Goal: Task Accomplishment & Management: Manage account settings

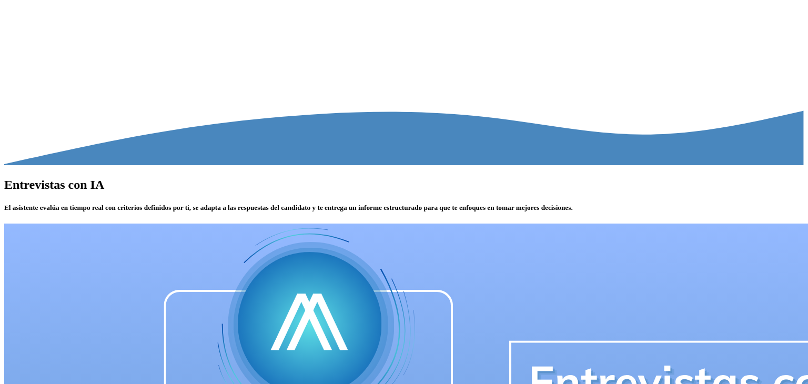
type input "**********"
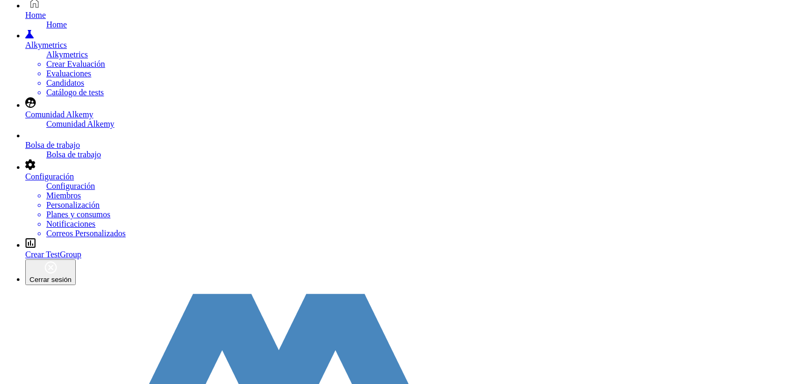
scroll to position [74, 0]
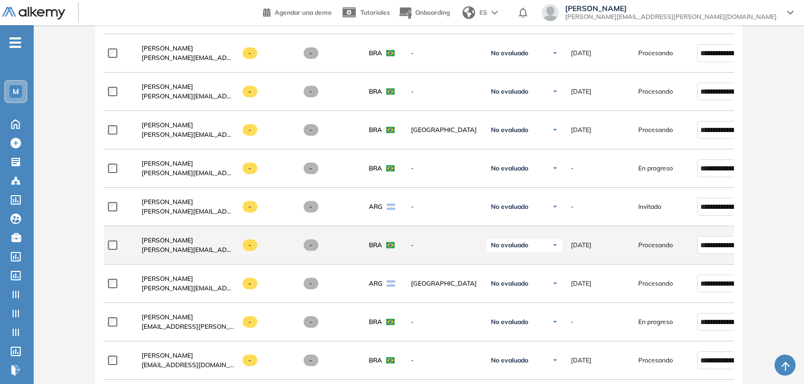
scroll to position [526, 0]
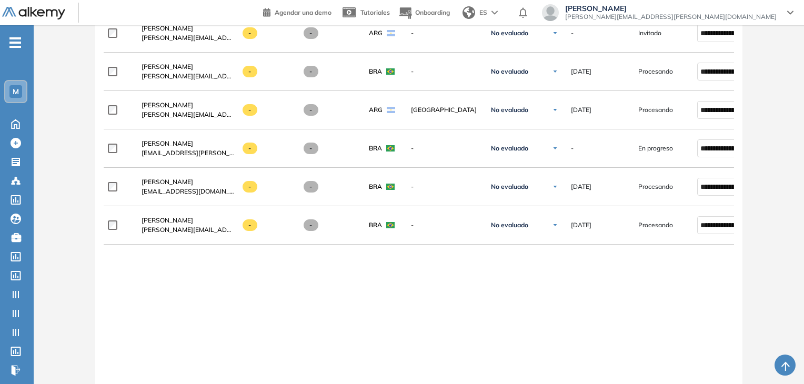
click at [264, 291] on div "**********" at bounding box center [419, 121] width 631 height 599
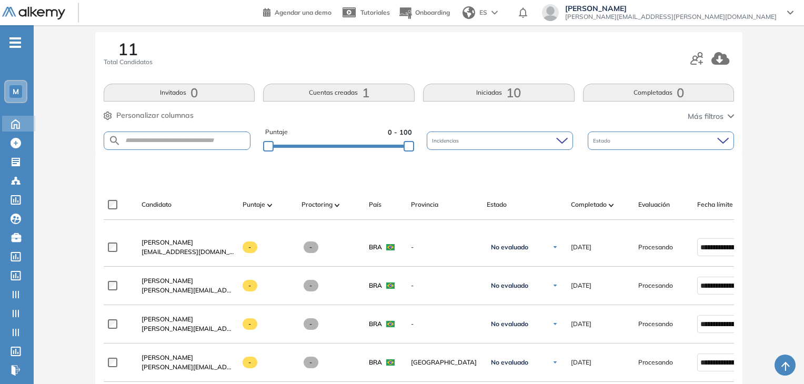
scroll to position [105, 0]
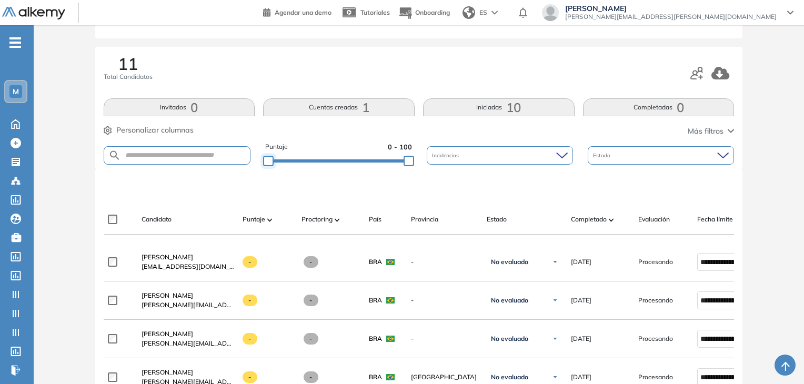
click at [268, 160] on div at bounding box center [268, 161] width 11 height 11
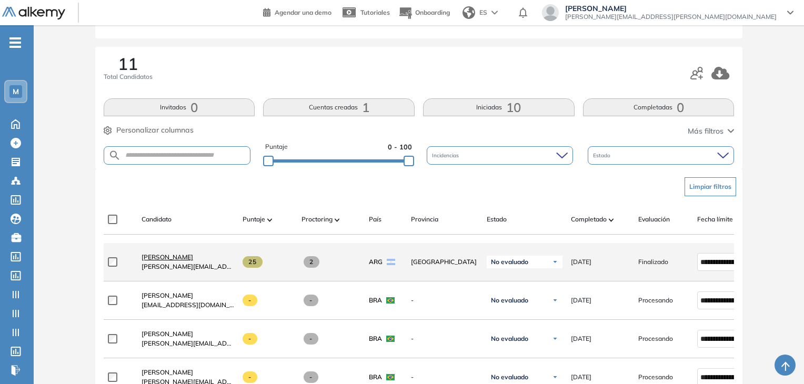
click at [162, 257] on span "[PERSON_NAME]" at bounding box center [167, 257] width 52 height 8
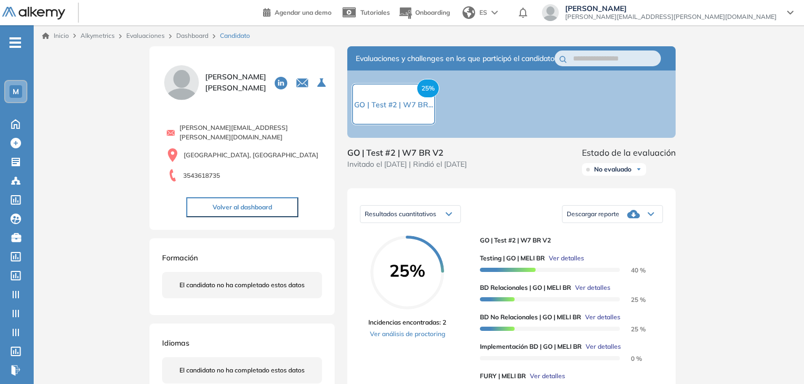
click at [149, 36] on link "Evaluaciones" at bounding box center [145, 36] width 38 height 8
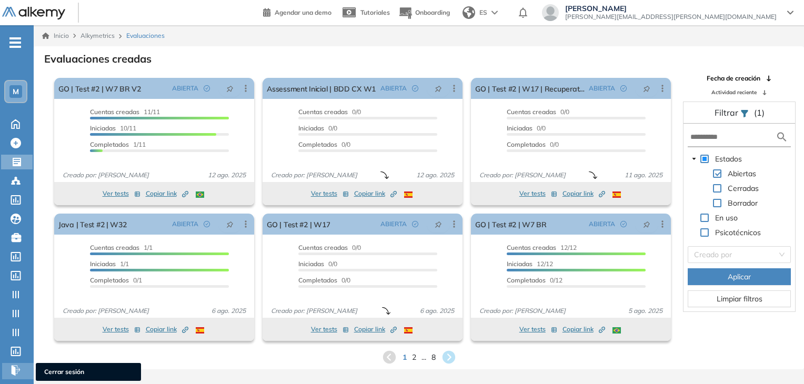
click at [67, 369] on span "Cerrar sesión" at bounding box center [88, 371] width 88 height 9
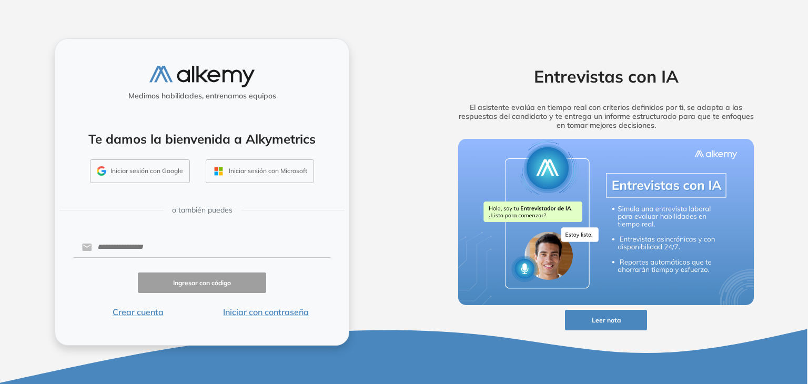
click at [250, 308] on button "Iniciar con contraseña" at bounding box center [266, 312] width 128 height 13
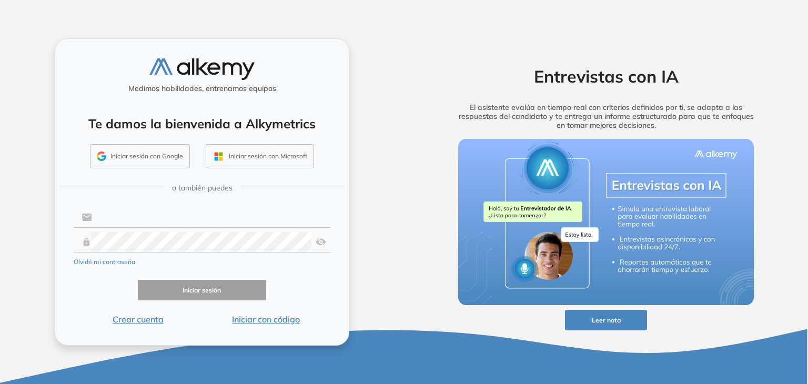
click at [164, 217] on input "text" at bounding box center [211, 217] width 238 height 20
type input "**********"
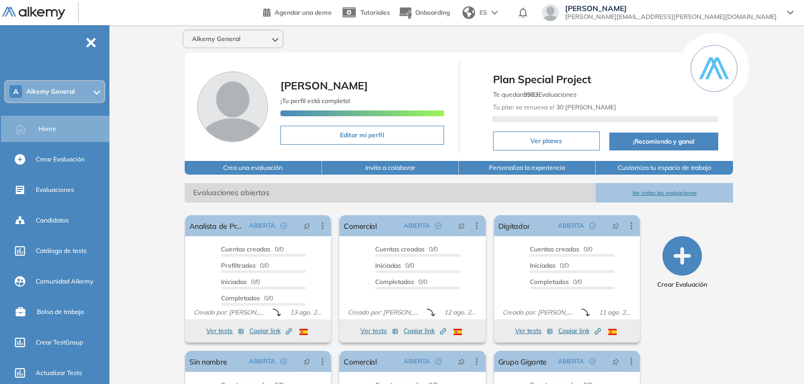
click at [60, 87] on span "Alkemy General" at bounding box center [50, 91] width 48 height 8
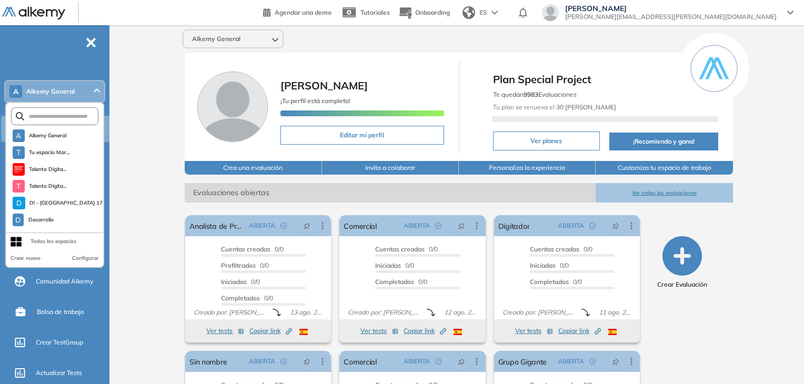
click at [60, 87] on span "Alkemy General" at bounding box center [50, 91] width 48 height 8
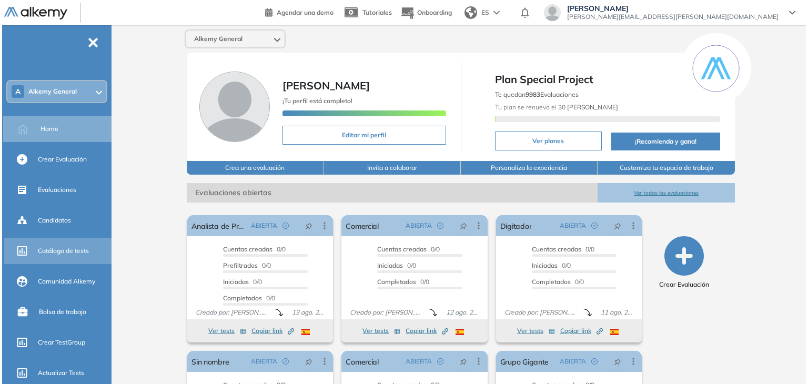
scroll to position [199, 0]
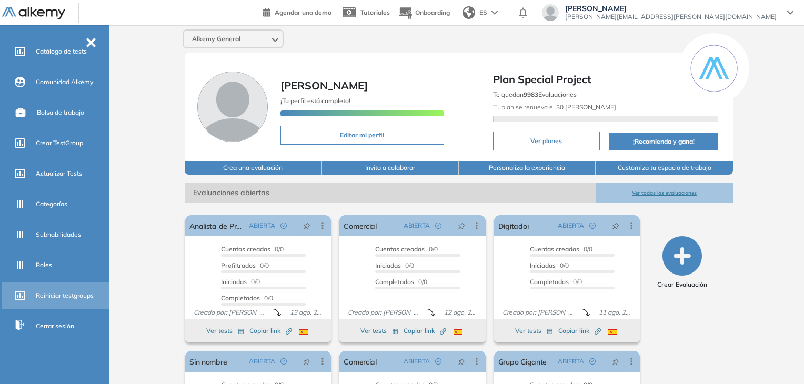
click at [61, 295] on span "Reiniciar testgroups" at bounding box center [65, 295] width 58 height 9
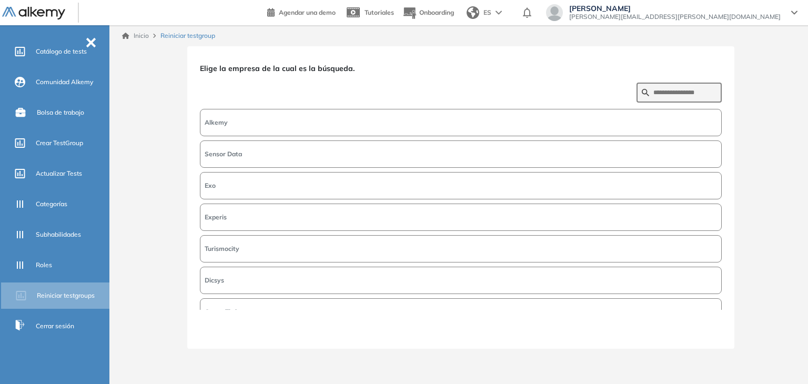
click at [92, 41] on span "-" at bounding box center [91, 41] width 12 height 8
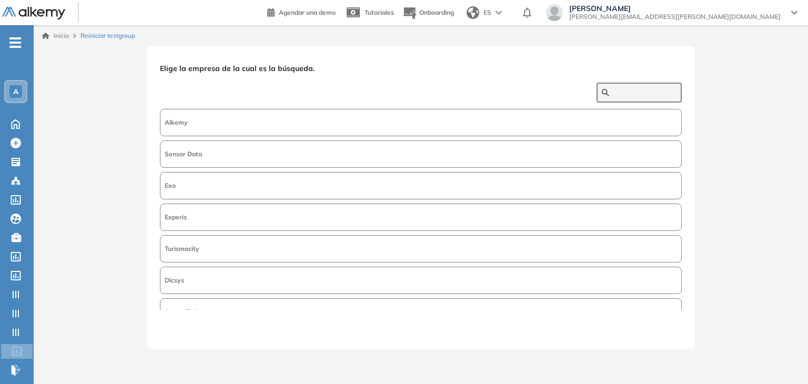
click at [617, 93] on input "text" at bounding box center [644, 92] width 63 height 9
type input "**********"
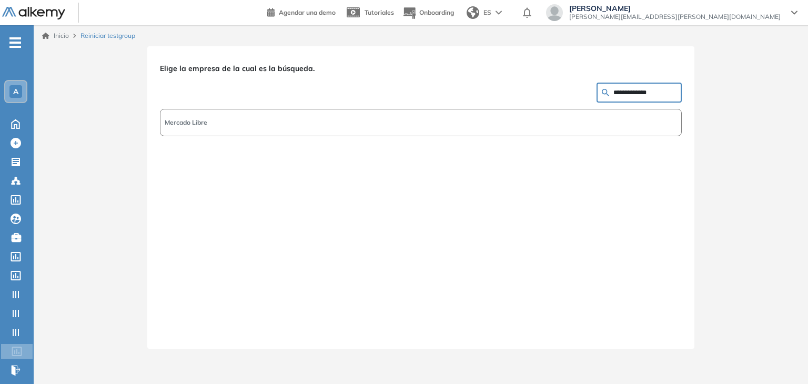
click at [181, 118] on span "Mercado Libre" at bounding box center [186, 122] width 43 height 9
click at [656, 337] on div "**********" at bounding box center [420, 197] width 547 height 302
click at [656, 331] on button "Siguiente" at bounding box center [658, 329] width 45 height 14
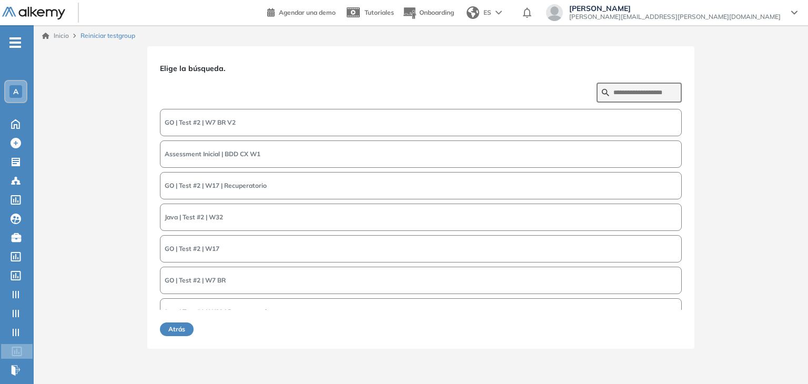
click at [225, 122] on span "GO | Test #2 | W7 BR V2" at bounding box center [200, 122] width 71 height 9
click at [650, 332] on button "Siguiente" at bounding box center [658, 329] width 45 height 14
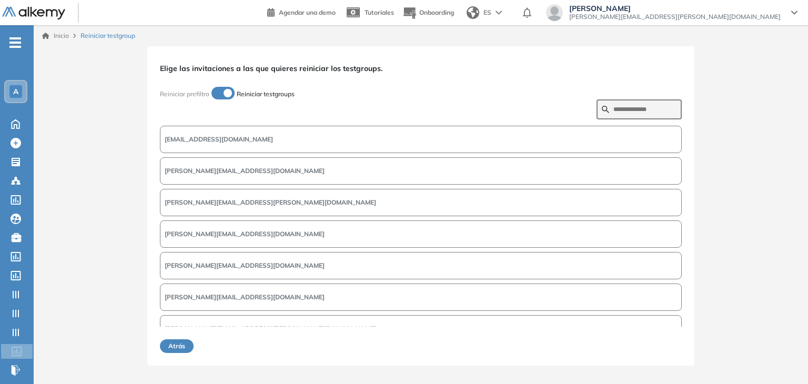
click at [260, 139] on span "[EMAIL_ADDRESS][DOMAIN_NAME]" at bounding box center [219, 139] width 108 height 9
click at [236, 164] on button "[PERSON_NAME][EMAIL_ADDRESS][DOMAIN_NAME]" at bounding box center [421, 171] width 522 height 27
click at [217, 199] on span "[PERSON_NAME][EMAIL_ADDRESS][PERSON_NAME][DOMAIN_NAME]" at bounding box center [270, 203] width 211 height 9
click at [205, 232] on span "[PERSON_NAME][EMAIL_ADDRESS][DOMAIN_NAME]" at bounding box center [245, 235] width 160 height 9
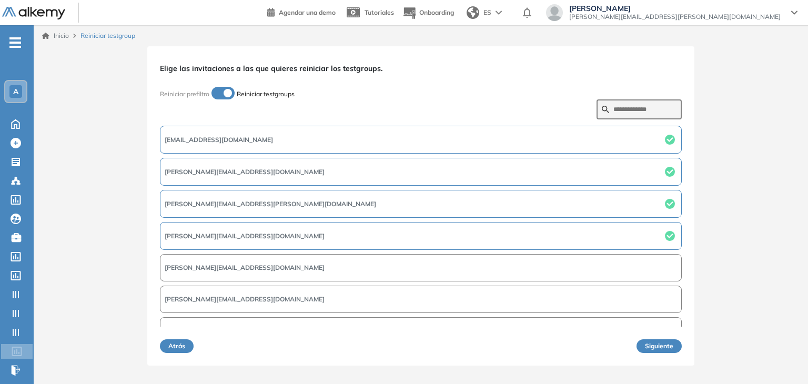
click at [204, 263] on span "[PERSON_NAME][EMAIL_ADDRESS][DOMAIN_NAME]" at bounding box center [245, 267] width 160 height 9
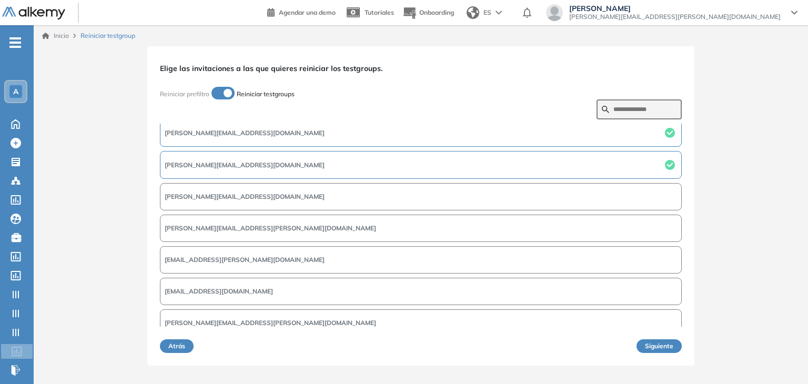
scroll to position [105, 0]
click at [219, 193] on span "[PERSON_NAME][EMAIL_ADDRESS][DOMAIN_NAME]" at bounding box center [245, 194] width 160 height 9
click at [221, 229] on span "[PERSON_NAME][EMAIL_ADDRESS][PERSON_NAME][DOMAIN_NAME]" at bounding box center [270, 226] width 211 height 9
click at [209, 264] on button "[EMAIL_ADDRESS][PERSON_NAME][DOMAIN_NAME]" at bounding box center [421, 258] width 522 height 27
click at [205, 289] on span "[EMAIL_ADDRESS][DOMAIN_NAME]" at bounding box center [219, 290] width 108 height 9
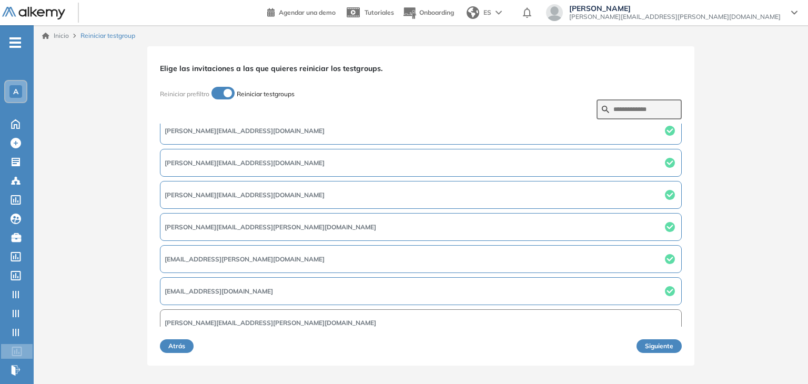
scroll to position [115, 0]
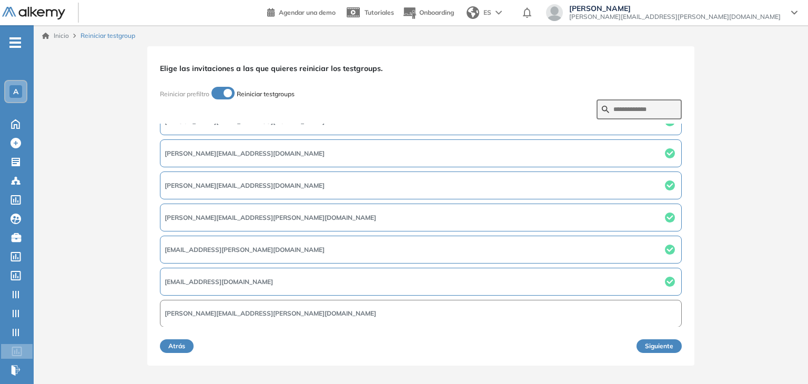
click at [214, 315] on span "[PERSON_NAME][EMAIL_ADDRESS][PERSON_NAME][DOMAIN_NAME]" at bounding box center [270, 313] width 211 height 9
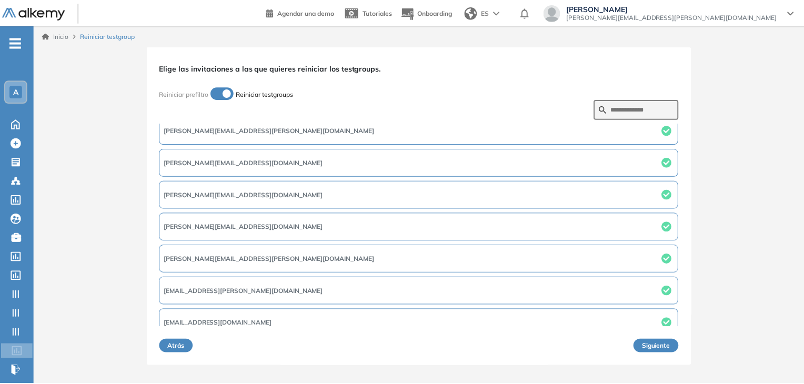
scroll to position [0, 0]
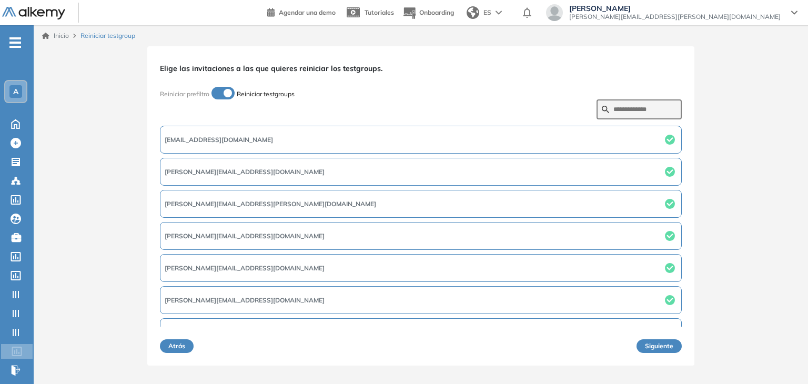
click at [654, 345] on button "Siguiente" at bounding box center [658, 346] width 45 height 14
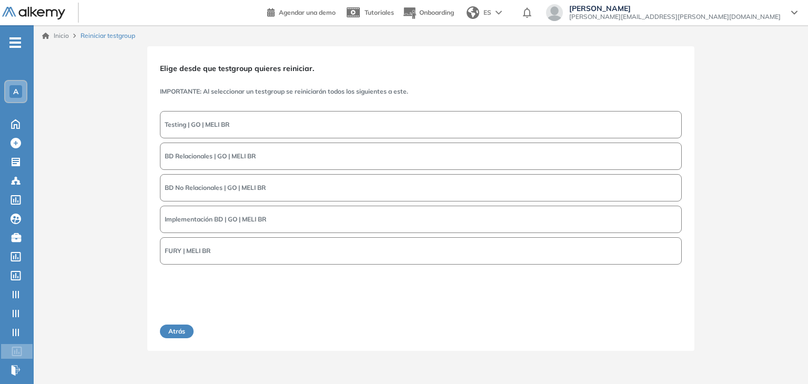
click at [267, 125] on button "Testing | GO | MELI BR" at bounding box center [421, 124] width 522 height 27
click at [680, 336] on div "Atrás Siguiente" at bounding box center [421, 325] width 522 height 26
click at [673, 332] on button "Siguiente" at bounding box center [658, 332] width 45 height 14
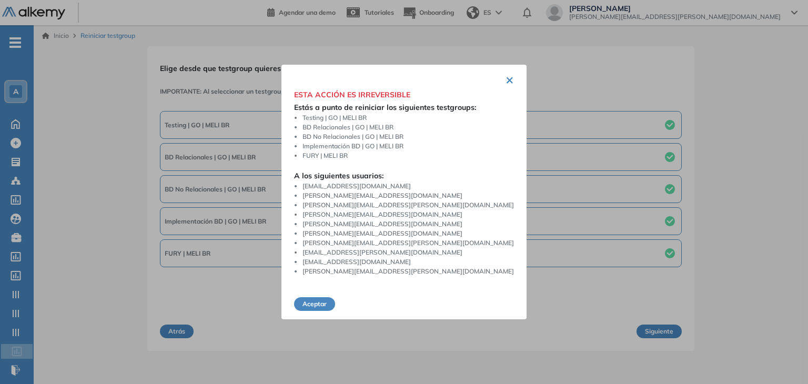
click at [335, 301] on button "Aceptar" at bounding box center [314, 304] width 41 height 14
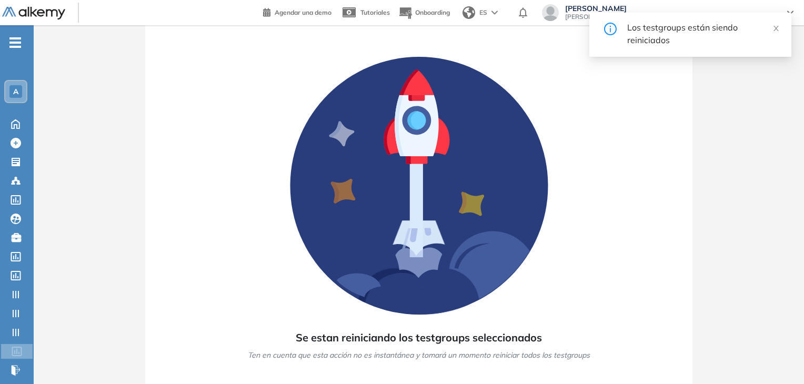
scroll to position [62, 0]
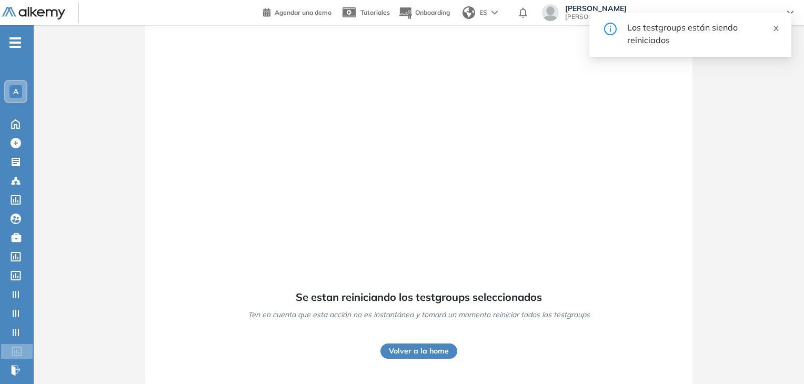
click at [776, 23] on span at bounding box center [775, 26] width 7 height 9
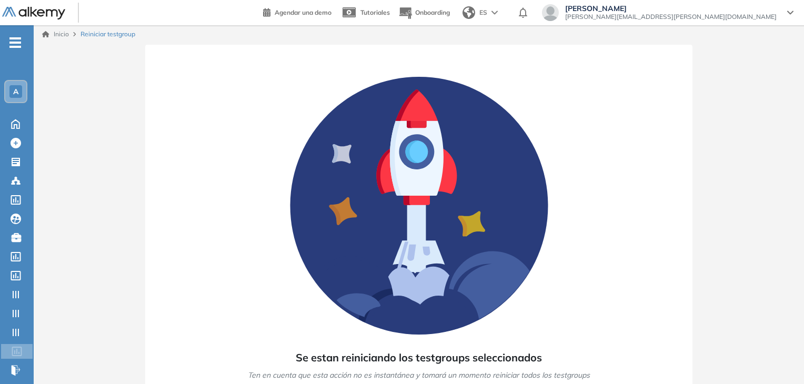
scroll to position [0, 0]
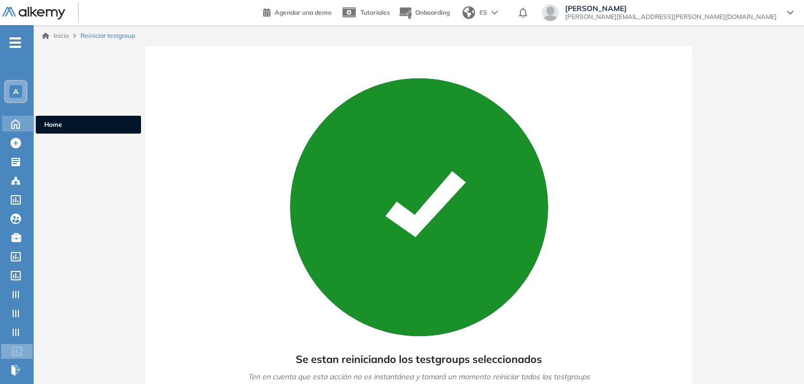
click at [18, 119] on icon at bounding box center [15, 123] width 18 height 13
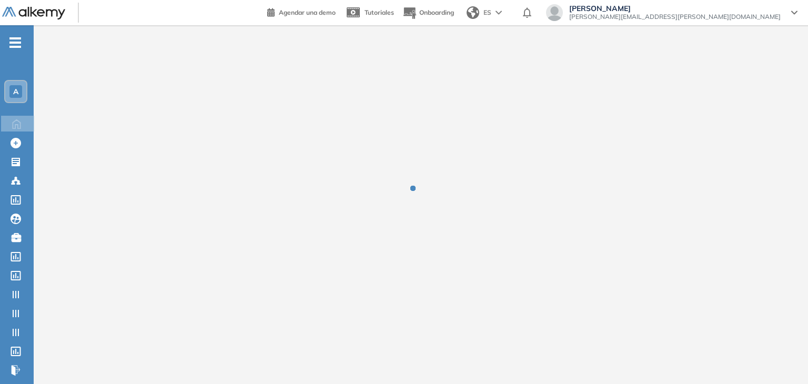
click at [15, 88] on span "A" at bounding box center [15, 91] width 5 height 8
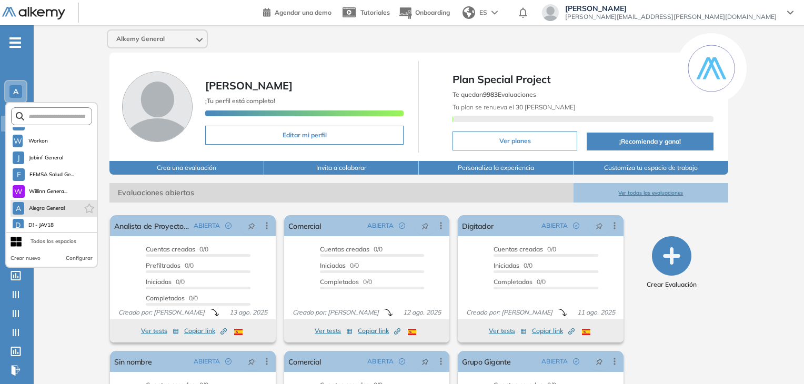
scroll to position [269, 0]
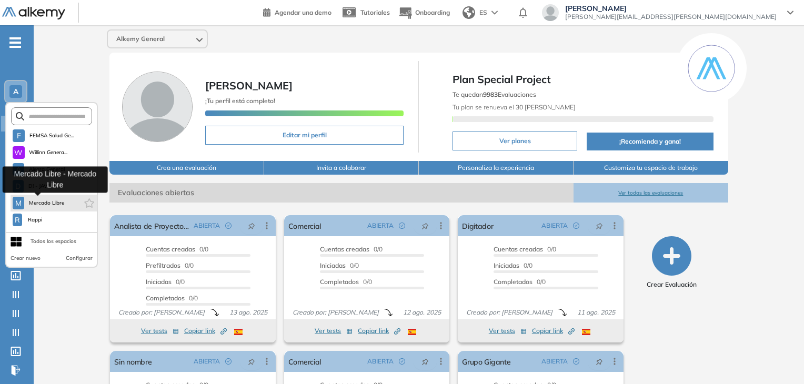
click at [49, 202] on span "Mercado Libre" at bounding box center [46, 203] width 36 height 8
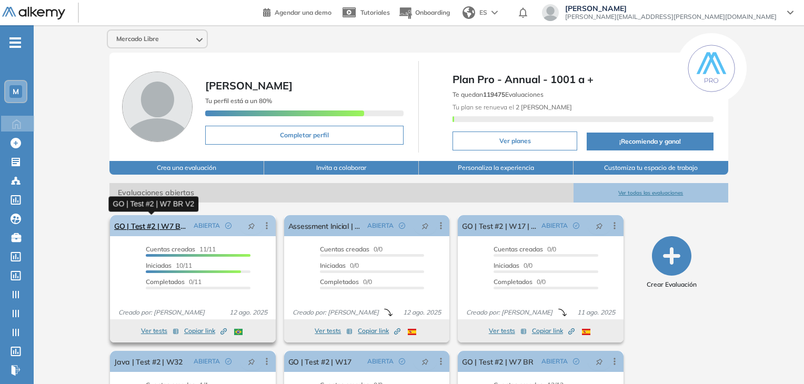
click at [135, 225] on link "GO | Test #2 | W7 BR V2" at bounding box center [151, 225] width 75 height 21
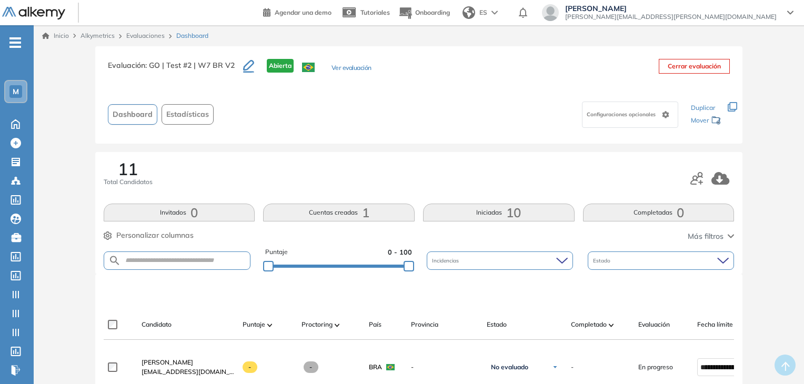
click at [156, 35] on link "Evaluaciones" at bounding box center [145, 36] width 38 height 8
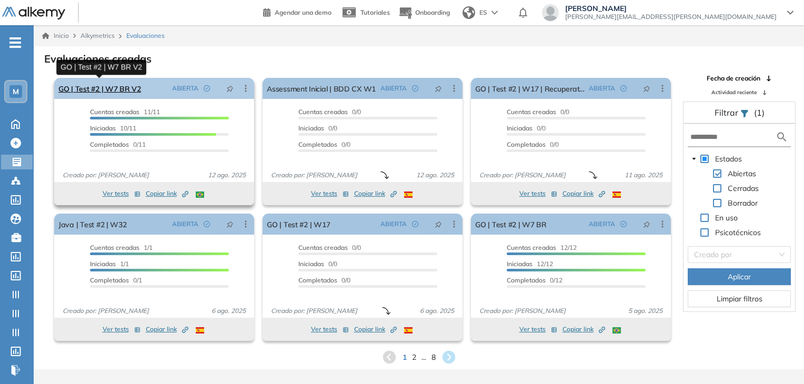
click at [93, 91] on link "GO | Test #2 | W7 BR V2" at bounding box center [99, 88] width 83 height 21
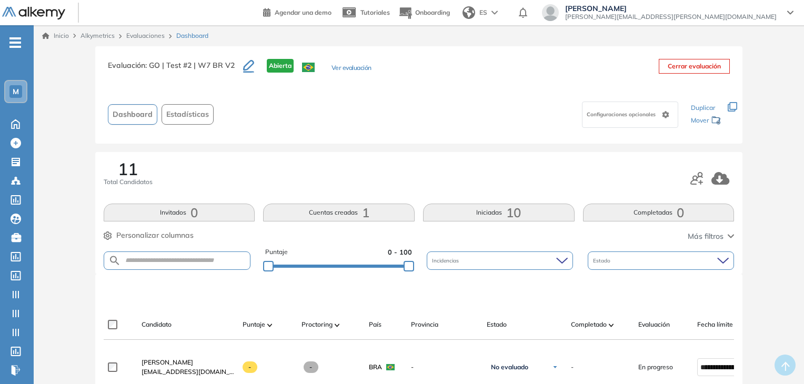
click at [350, 179] on div "11 Total Candidatos" at bounding box center [419, 177] width 631 height 35
click at [346, 117] on div "Configuraciones opcionales" at bounding box center [450, 114] width 465 height 33
click at [147, 39] on div "Evaluaciones" at bounding box center [147, 35] width 50 height 9
click at [154, 34] on link "Evaluaciones" at bounding box center [145, 36] width 38 height 8
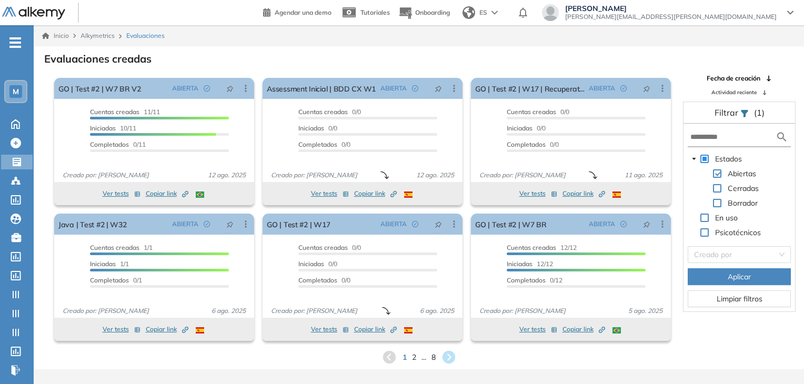
click at [270, 64] on div "Evaluaciones creadas" at bounding box center [418, 57] width 753 height 15
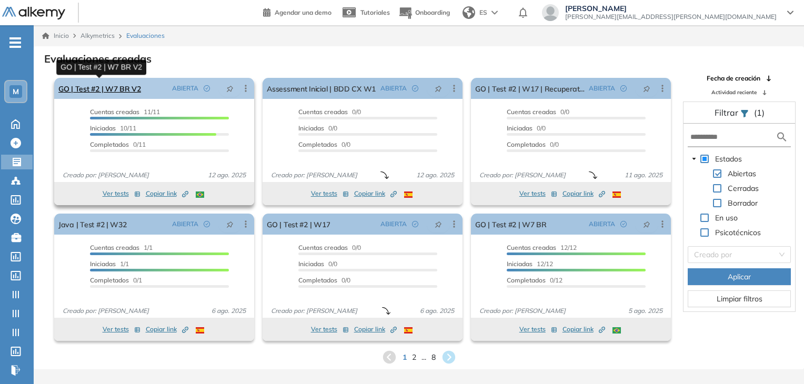
click at [82, 86] on link "GO | Test #2 | W7 BR V2" at bounding box center [99, 88] width 83 height 21
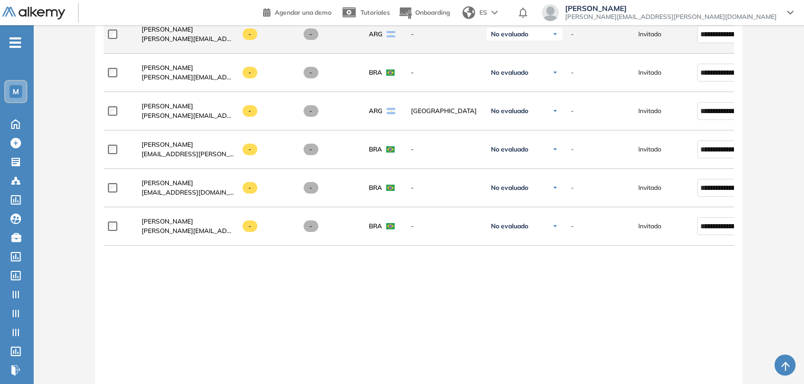
scroll to position [526, 0]
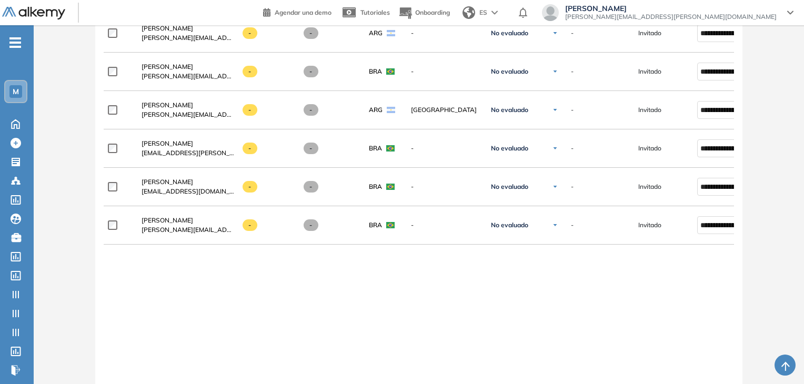
click at [549, 310] on div "**********" at bounding box center [419, 121] width 631 height 599
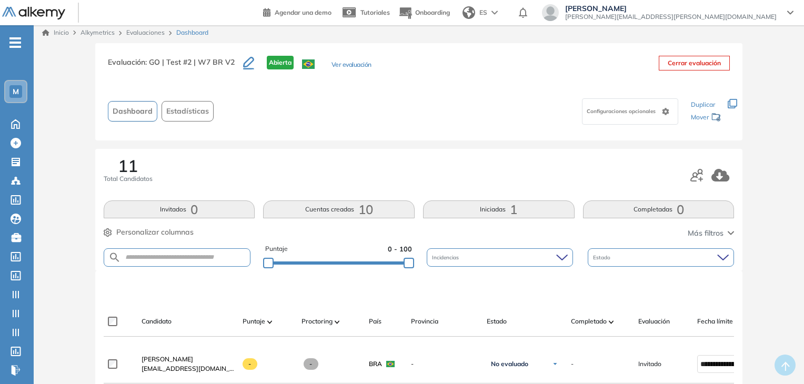
scroll to position [0, 0]
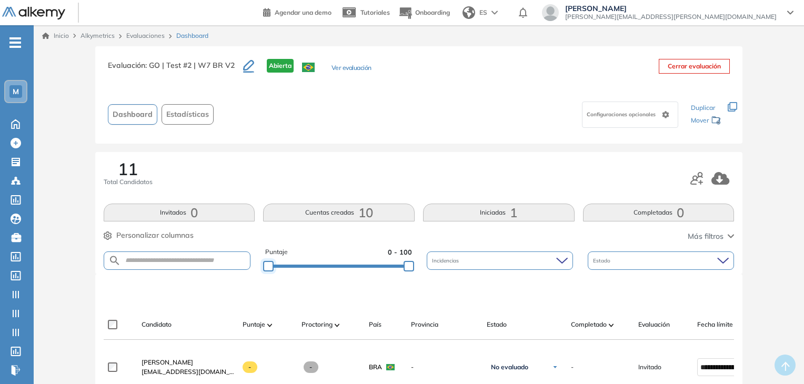
click at [263, 268] on div at bounding box center [268, 266] width 11 height 11
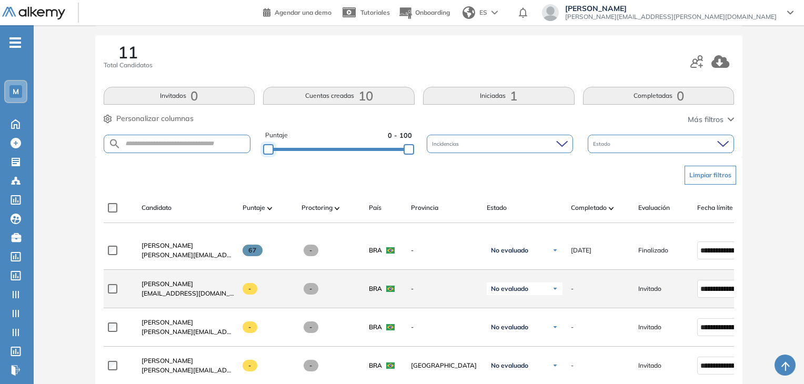
scroll to position [74, 0]
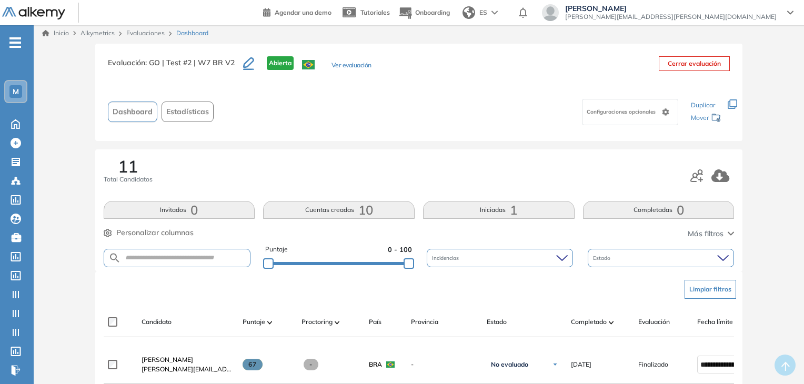
scroll to position [0, 0]
